Goal: Use online tool/utility: Use online tool/utility

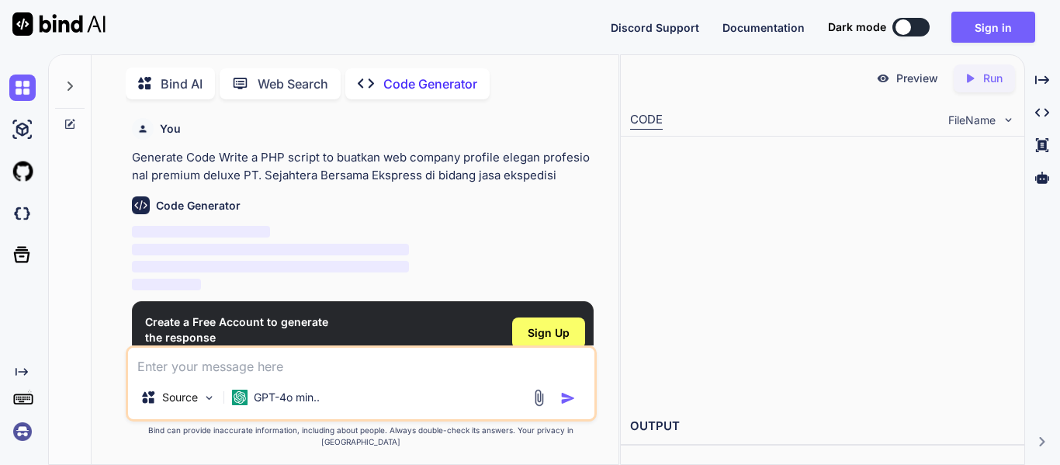
scroll to position [6, 0]
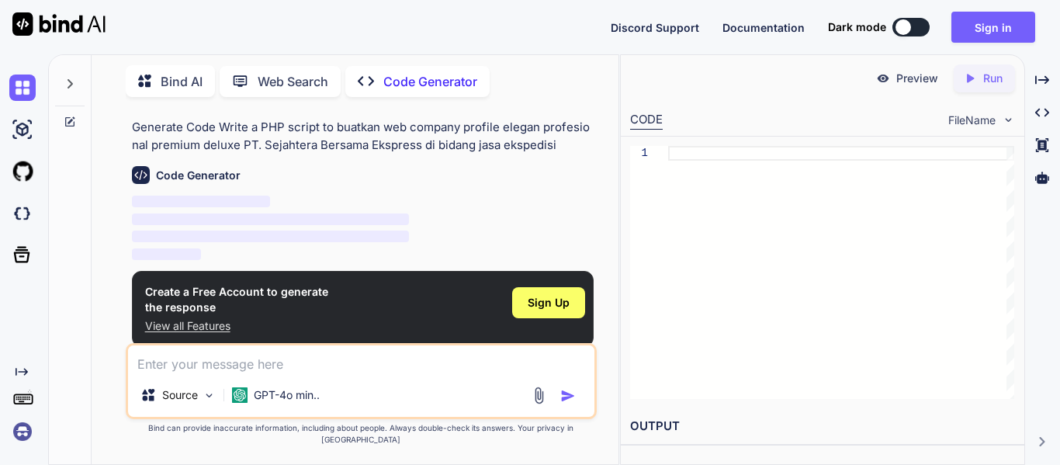
type textarea "x"
click at [558, 303] on span "Sign Up" at bounding box center [548, 303] width 42 height 16
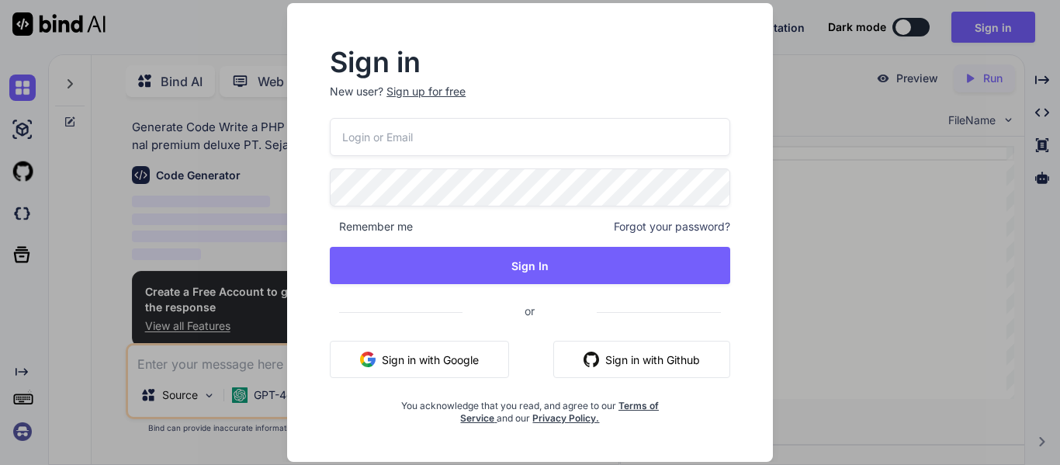
click at [444, 355] on button "Sign in with Google" at bounding box center [419, 359] width 179 height 37
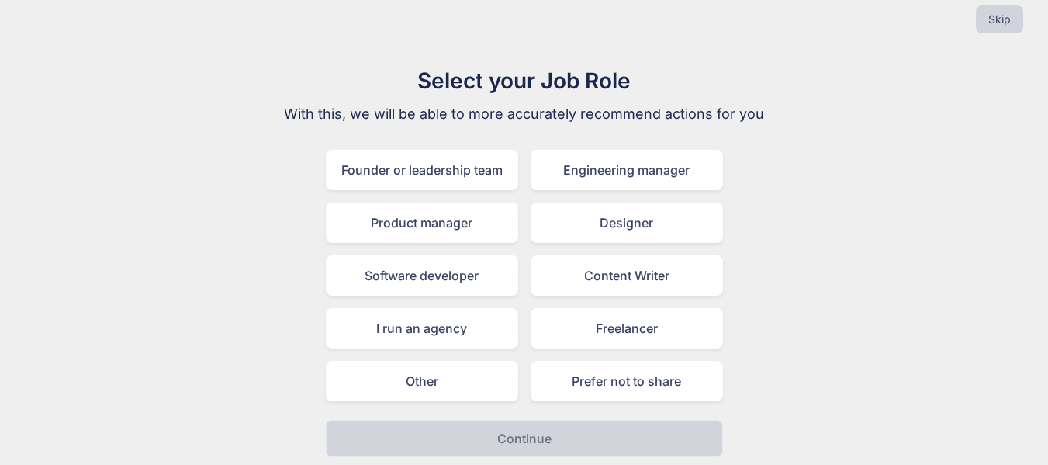
scroll to position [24, 0]
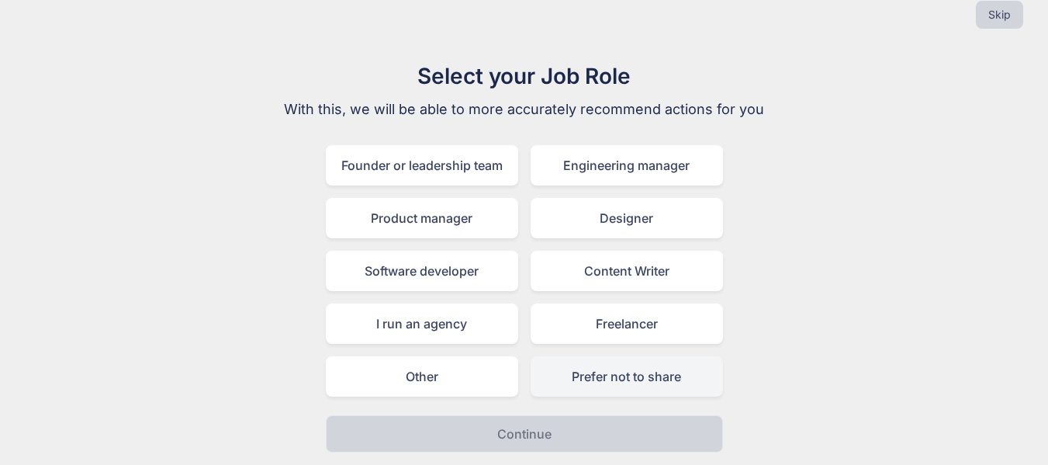
click at [592, 382] on div "Prefer not to share" at bounding box center [627, 376] width 192 height 40
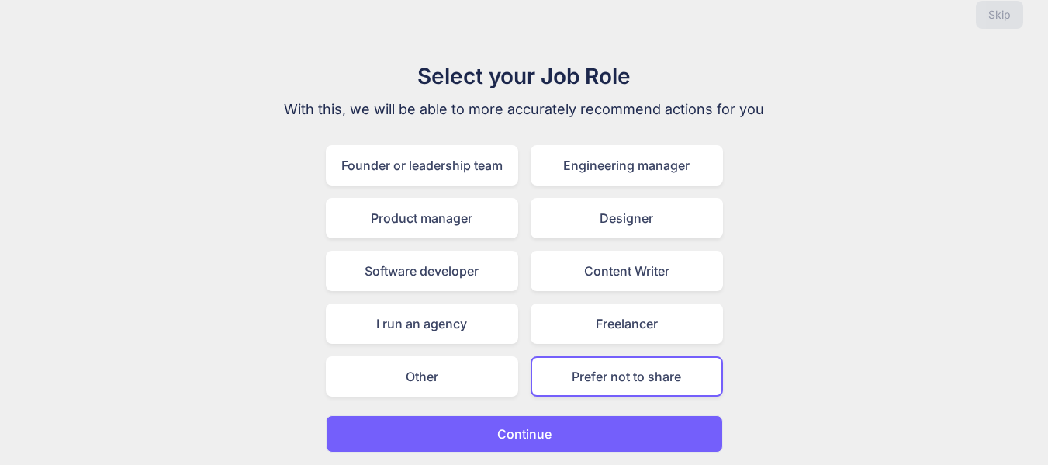
click at [573, 441] on button "Continue" at bounding box center [524, 433] width 397 height 37
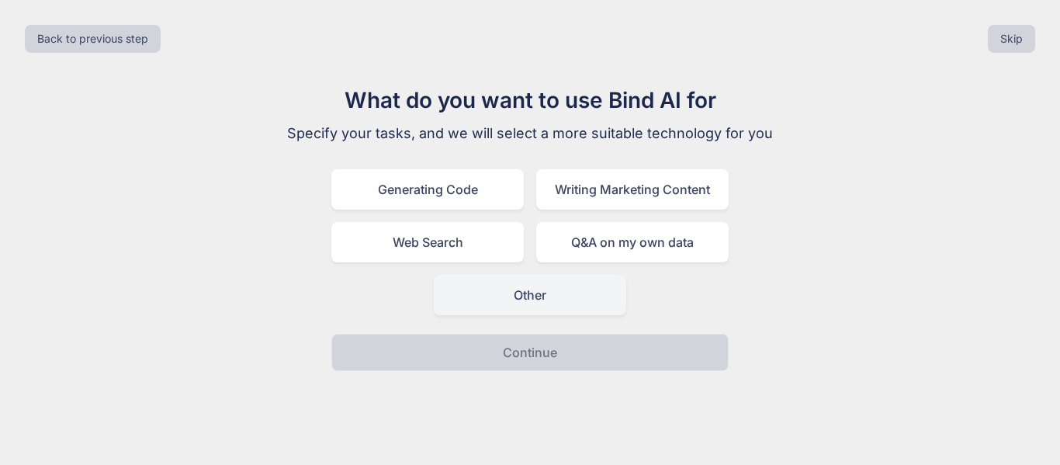
click at [504, 284] on div "Other" at bounding box center [530, 295] width 192 height 40
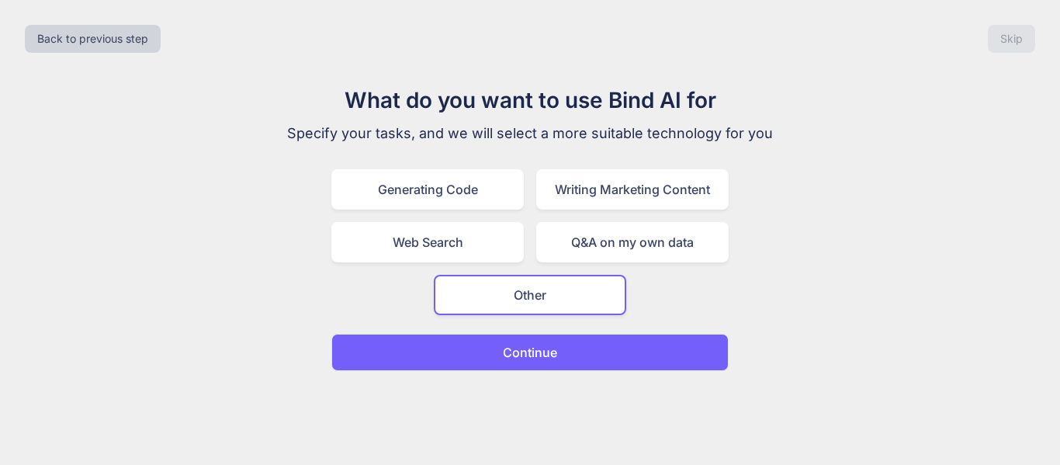
click at [527, 346] on p "Continue" at bounding box center [530, 352] width 54 height 19
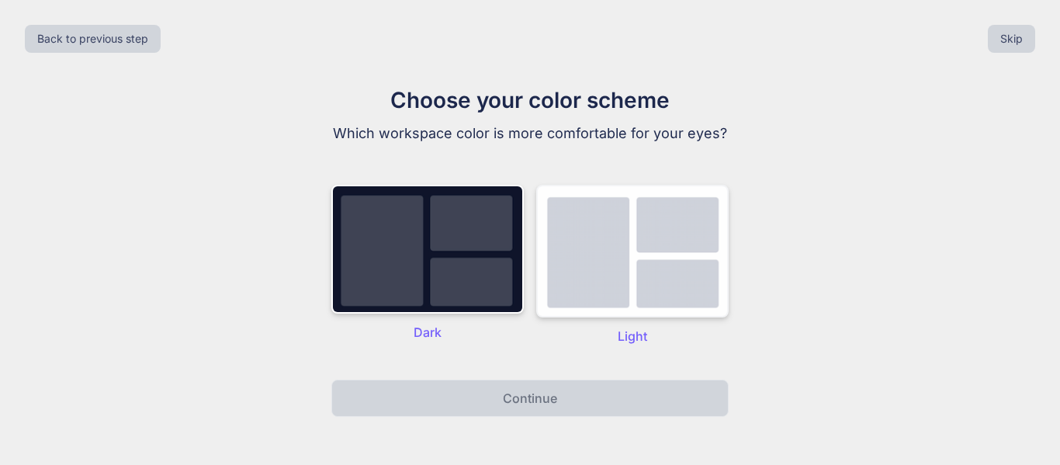
click at [630, 256] on img at bounding box center [632, 251] width 192 height 133
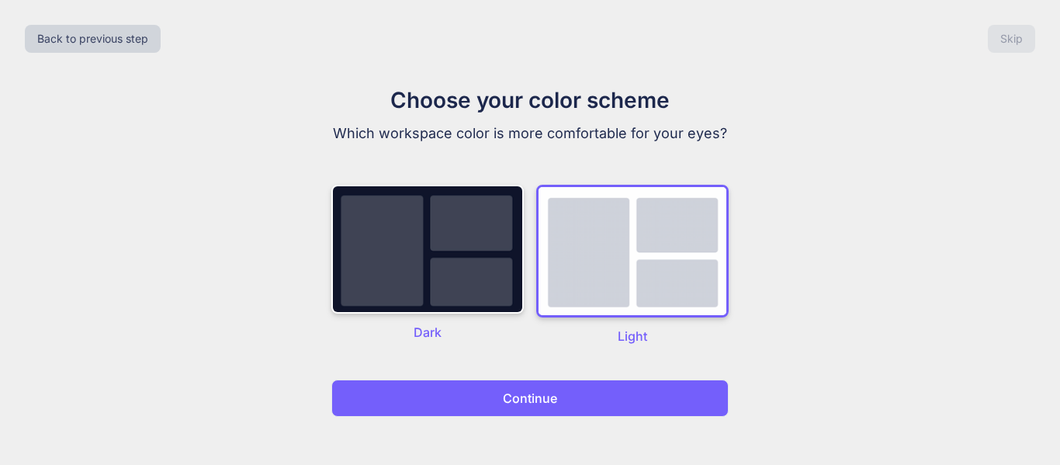
click at [587, 397] on button "Continue" at bounding box center [529, 397] width 397 height 37
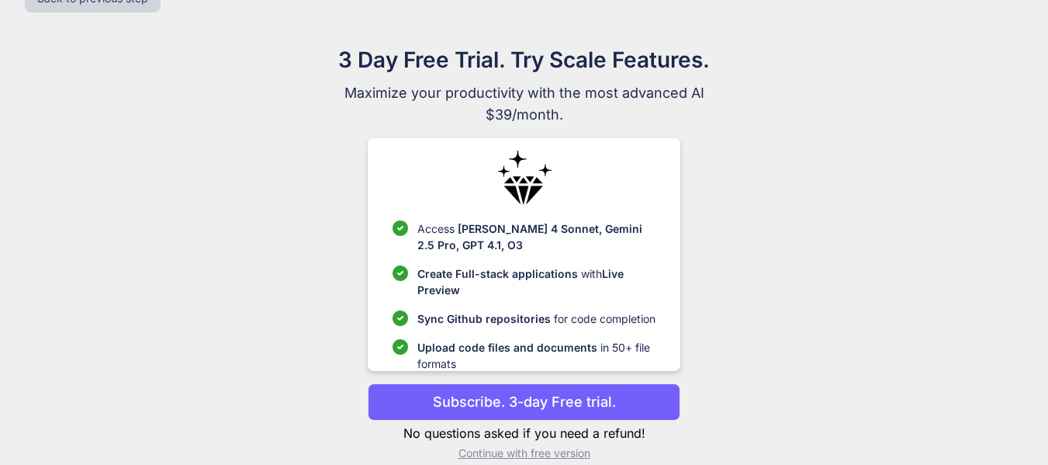
scroll to position [61, 0]
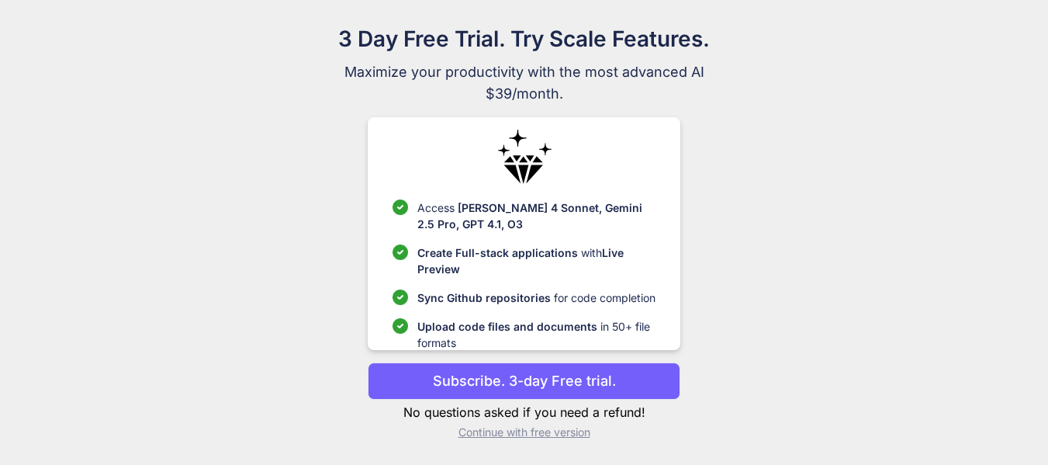
click at [546, 431] on p "Continue with free version" at bounding box center [524, 432] width 313 height 16
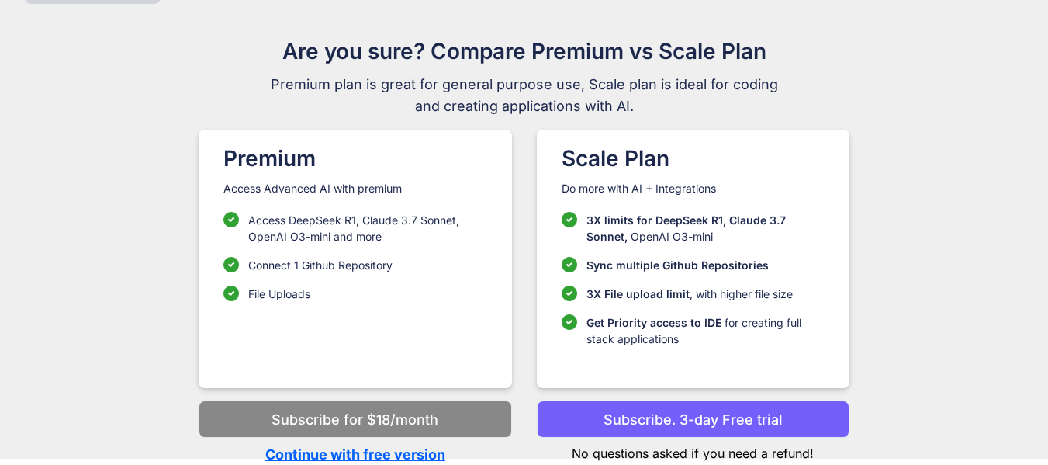
scroll to position [49, 0]
click at [631, 420] on p "Subscribe. 3-day Free trial" at bounding box center [692, 419] width 179 height 21
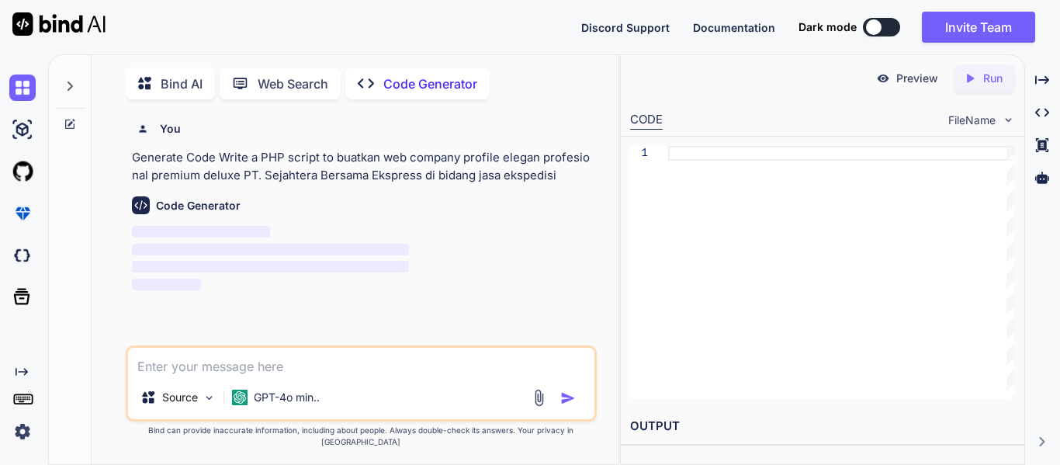
scroll to position [6, 0]
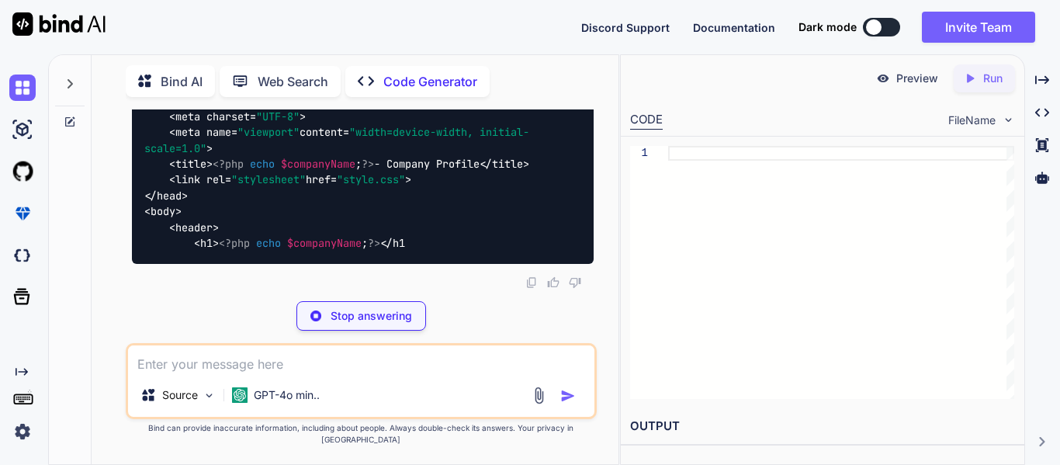
scroll to position [744, 0]
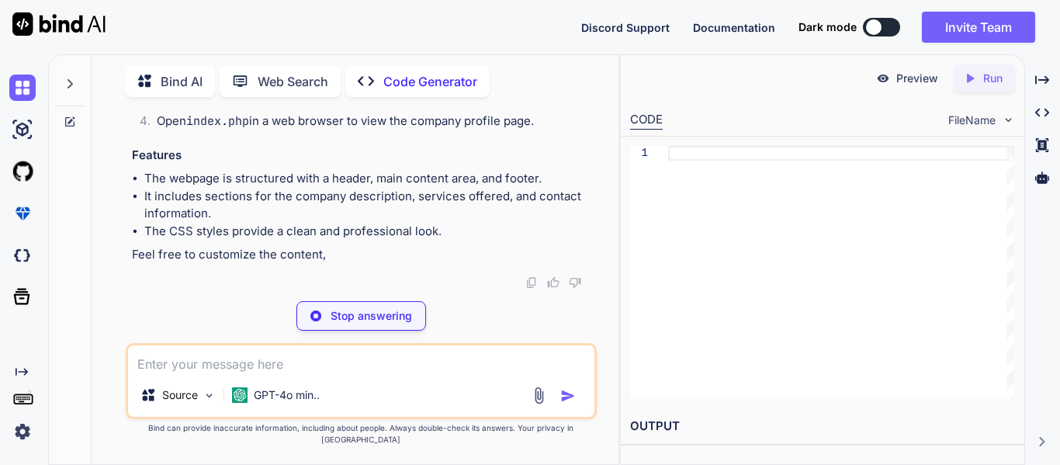
type textarea "x"
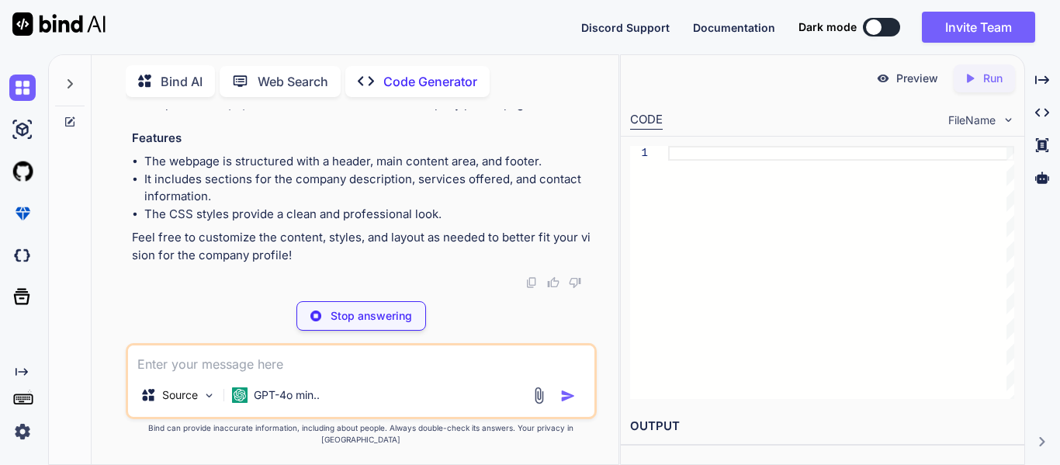
type textarea "├── index.php ├── style.css"
type textarea "x"
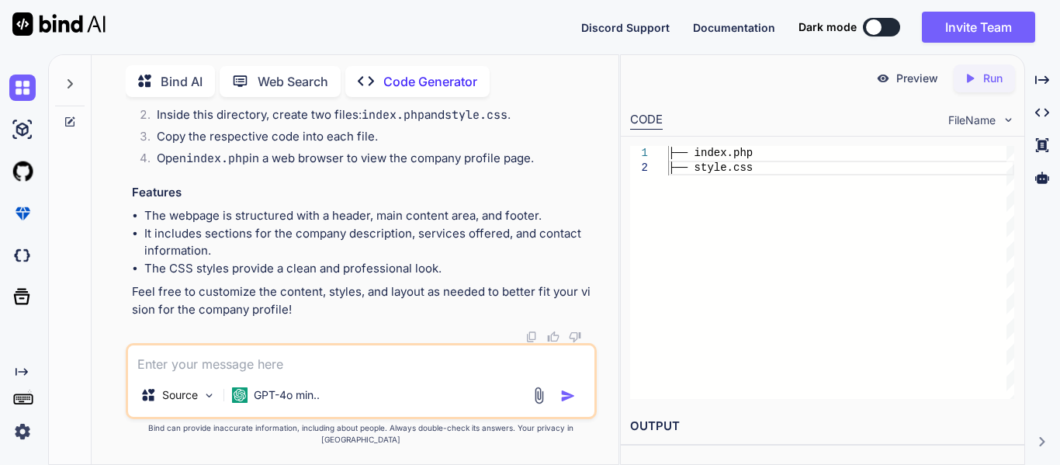
click at [913, 78] on p "Preview" at bounding box center [917, 79] width 42 height 16
click at [748, 153] on div "├── index.php ├── style.css" at bounding box center [841, 272] width 346 height 253
